Goal: Task Accomplishment & Management: Complete application form

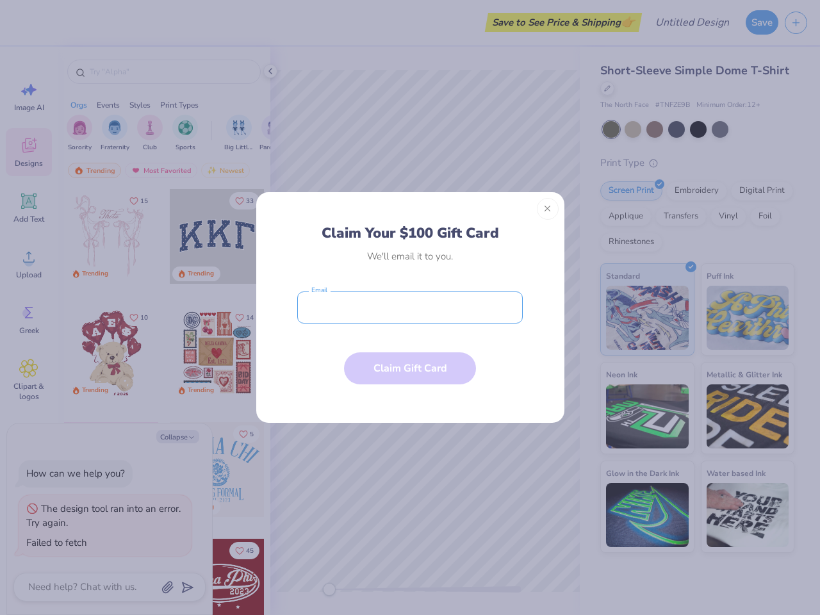
type textarea "x"
click at [410, 308] on input "email" at bounding box center [410, 308] width 226 height 32
click at [548, 209] on button "Close" at bounding box center [548, 209] width 22 height 22
